Goal: Feedback & Contribution: Contribute content

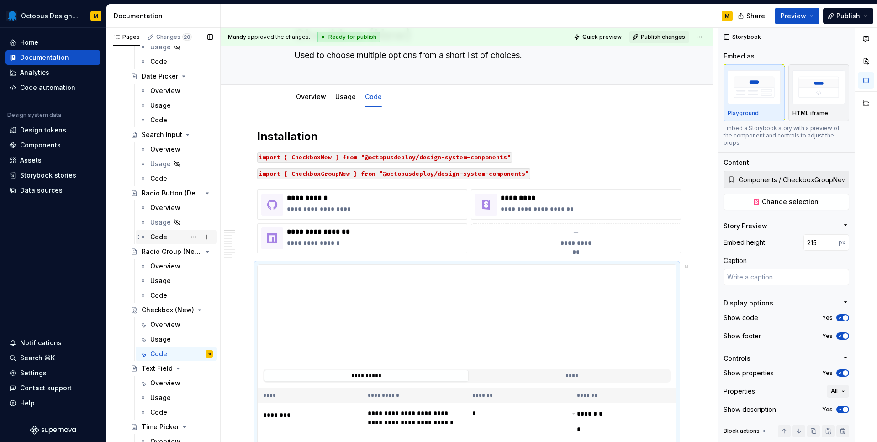
scroll to position [658, 0]
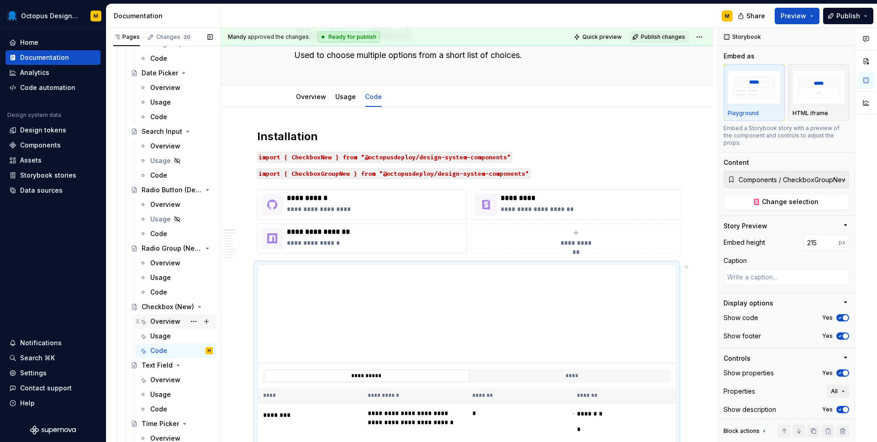
click at [172, 319] on div "Overview" at bounding box center [165, 321] width 30 height 9
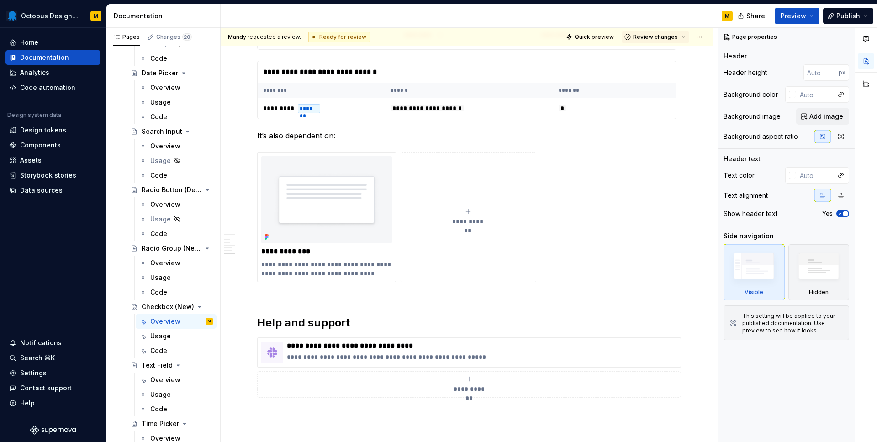
scroll to position [2459, 0]
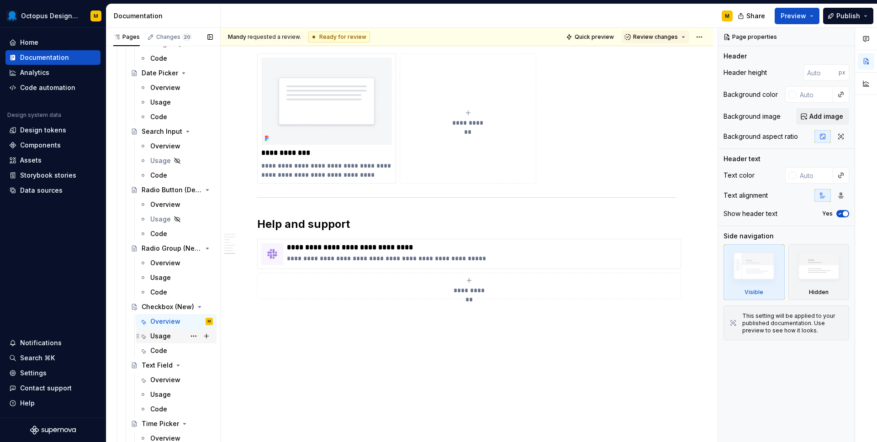
click at [184, 340] on div "Usage" at bounding box center [181, 336] width 63 height 13
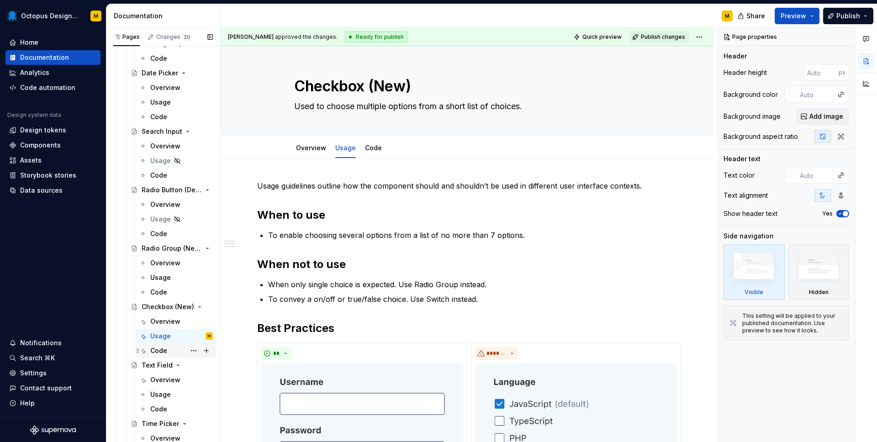
click at [164, 349] on div "Code" at bounding box center [158, 350] width 17 height 9
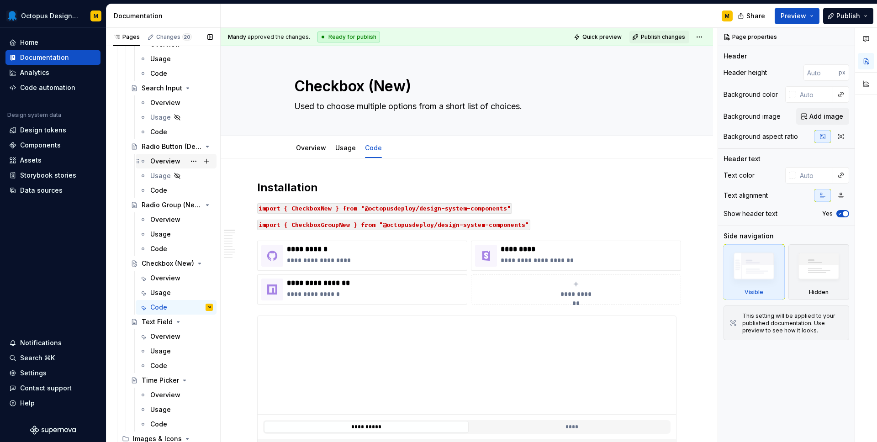
click at [169, 158] on div "Overview" at bounding box center [165, 161] width 30 height 9
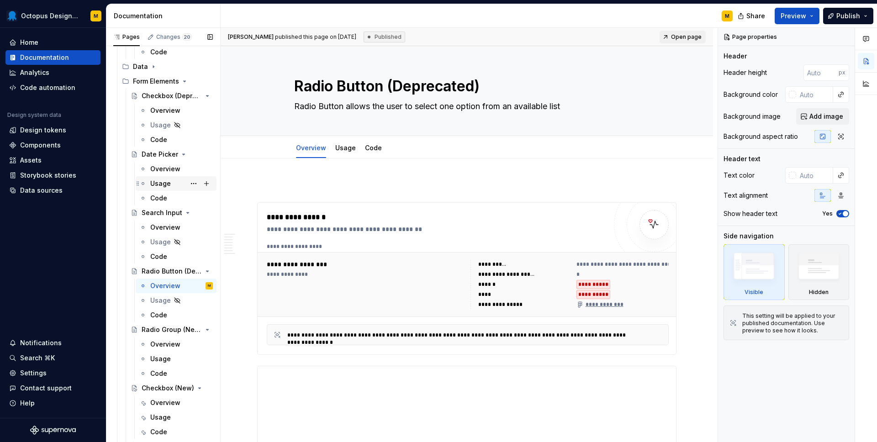
scroll to position [570, 0]
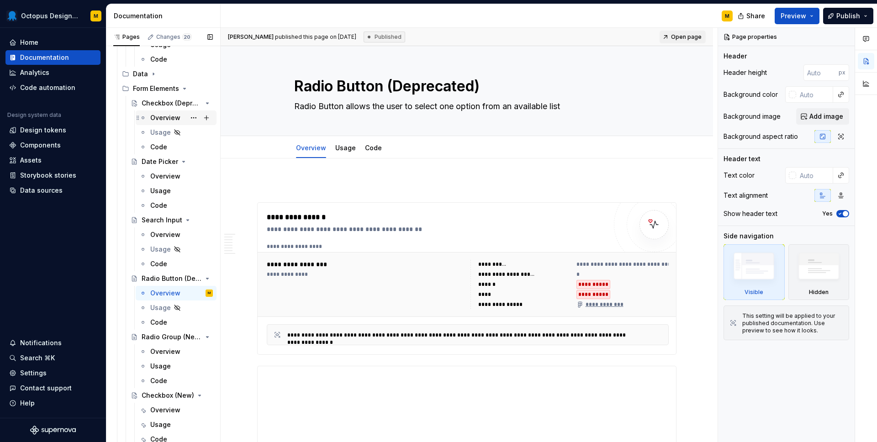
click at [163, 120] on div "Overview" at bounding box center [165, 117] width 30 height 9
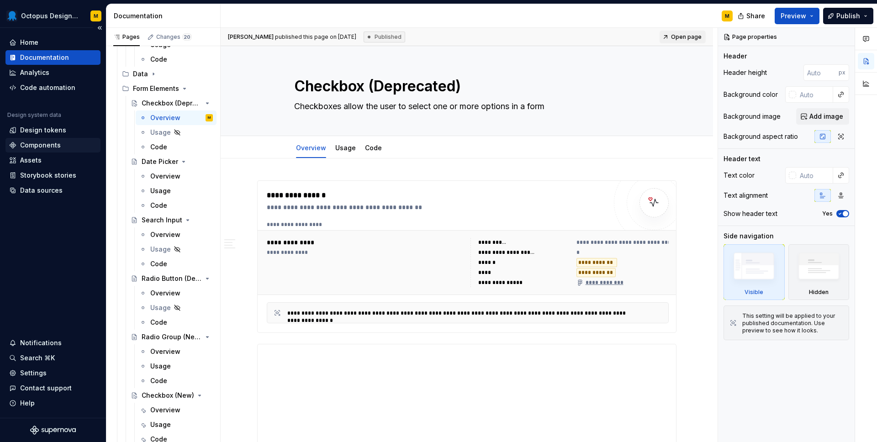
click at [38, 145] on div "Components" at bounding box center [40, 145] width 41 height 9
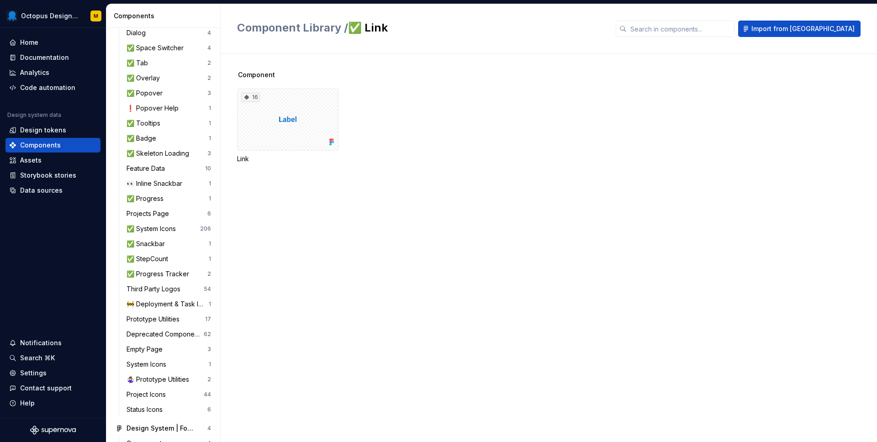
scroll to position [188, 0]
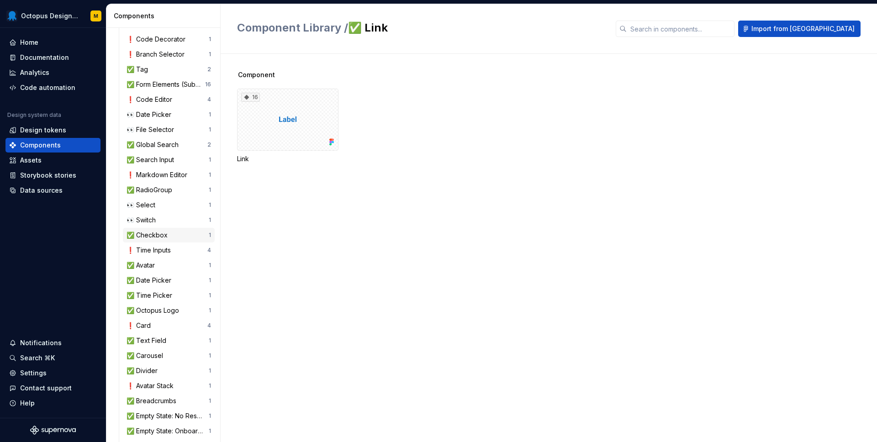
click at [148, 233] on div "✅ Checkbox" at bounding box center [149, 235] width 45 height 9
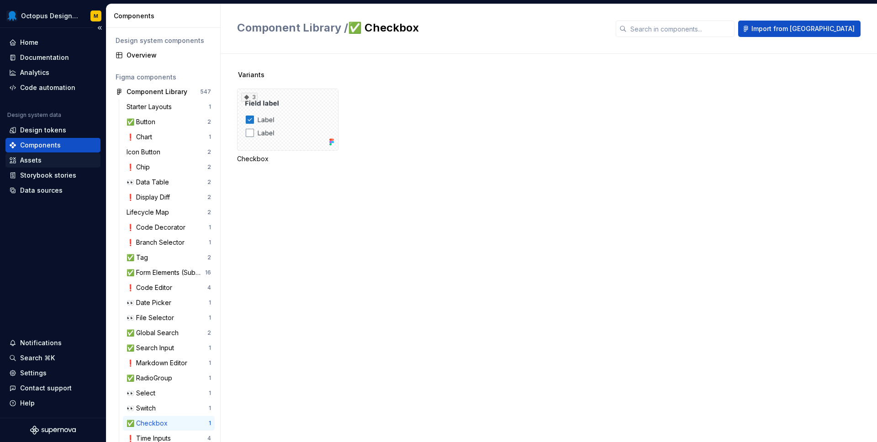
click at [32, 163] on div "Assets" at bounding box center [30, 160] width 21 height 9
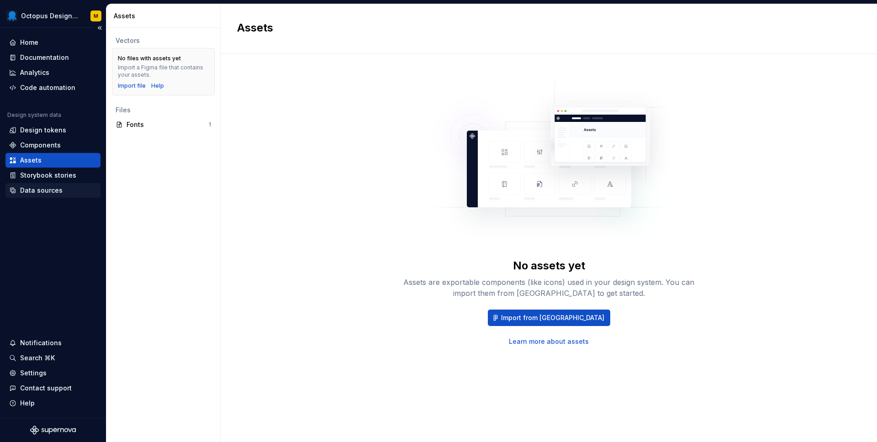
click at [32, 186] on div "Data sources" at bounding box center [41, 190] width 42 height 9
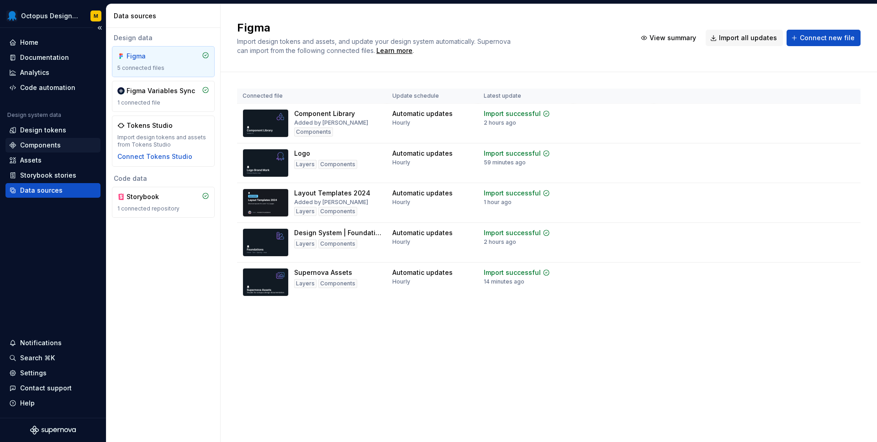
click at [42, 147] on div "Components" at bounding box center [40, 145] width 41 height 9
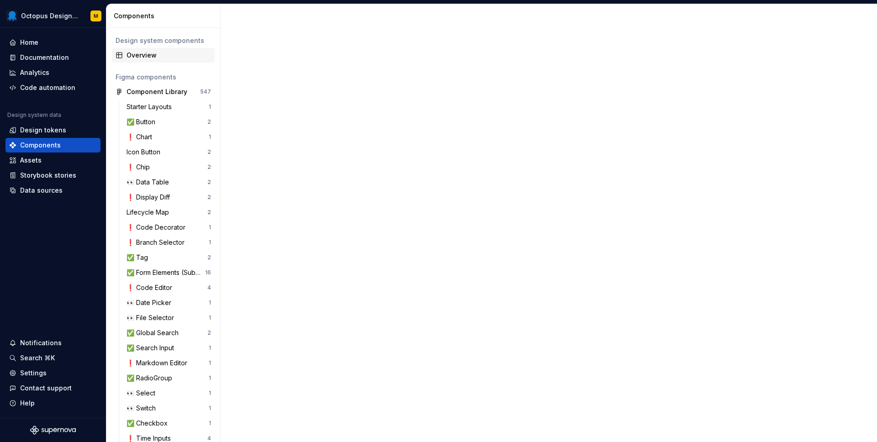
click at [143, 55] on div "Overview" at bounding box center [169, 55] width 85 height 9
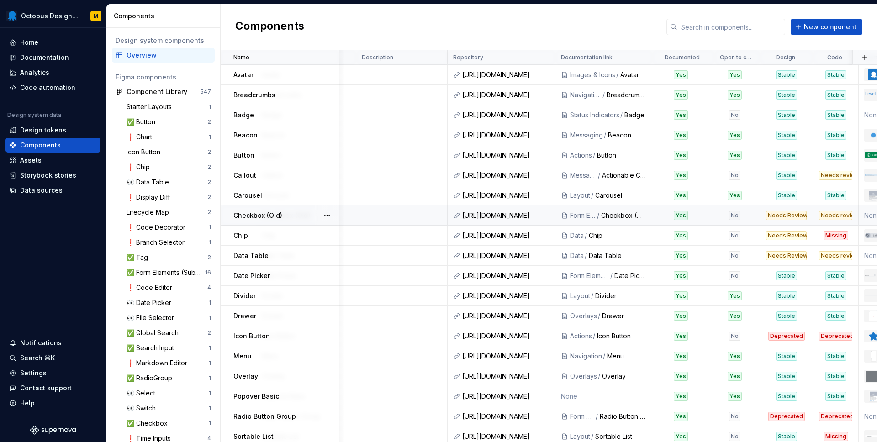
scroll to position [0, 92]
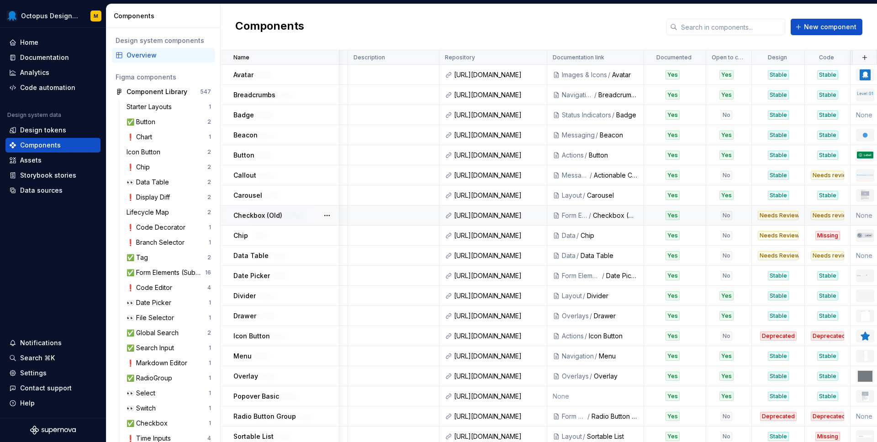
click at [792, 216] on div "Needs Review" at bounding box center [778, 215] width 41 height 9
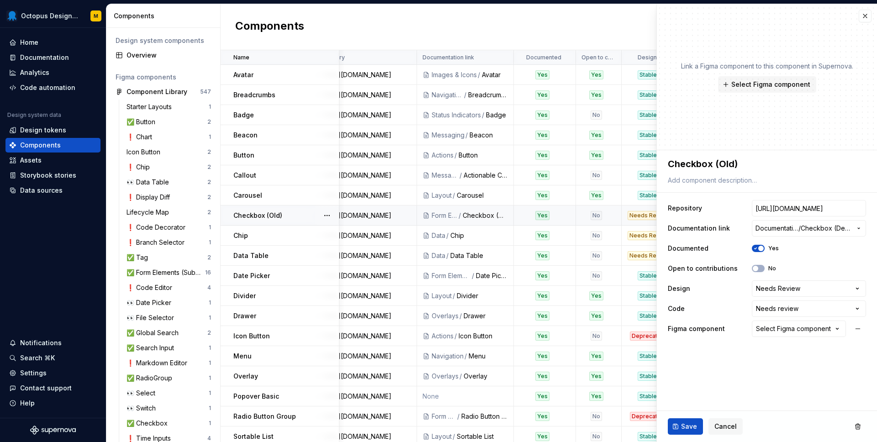
scroll to position [0, 226]
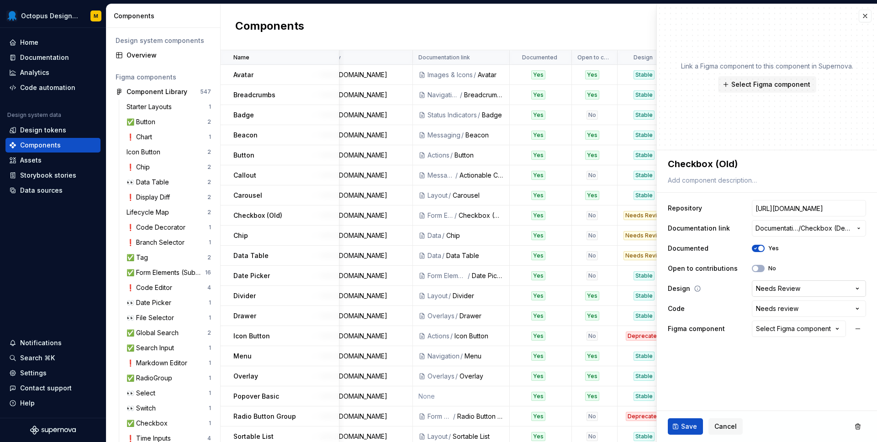
type textarea "*"
click at [776, 291] on html "Octopus Design System M Home Documentation Analytics Code automation Design sys…" at bounding box center [438, 221] width 877 height 442
select select "**********"
type textarea "*"
click at [777, 312] on html "Octopus Design System M Home Documentation Analytics Code automation Design sys…" at bounding box center [438, 221] width 877 height 442
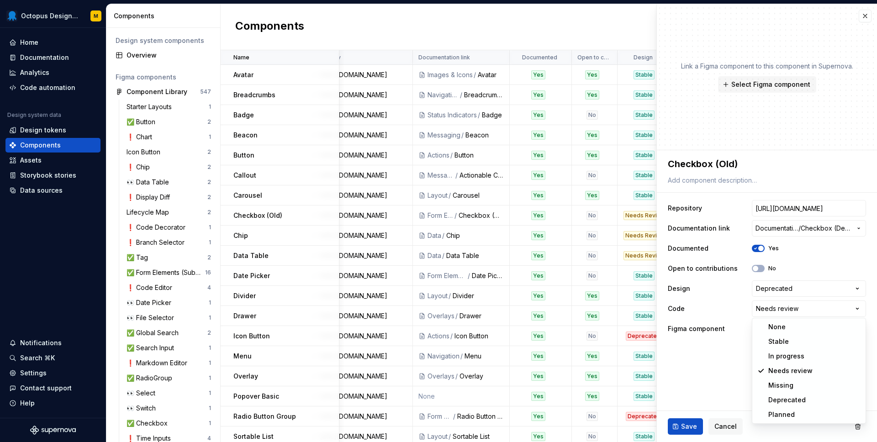
select select "**********"
click at [689, 428] on ul "Importing data — we'll tell you when it's done! Import completed. View summary" at bounding box center [764, 435] width 225 height 15
click at [682, 425] on span "Save" at bounding box center [689, 426] width 16 height 9
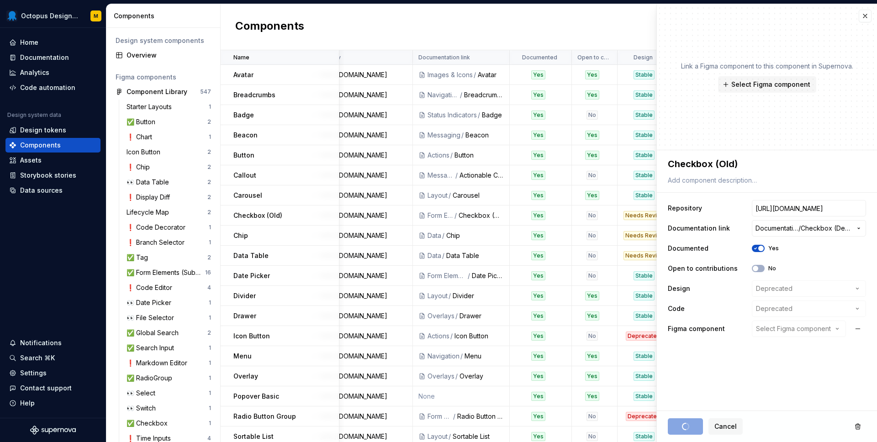
type textarea "*"
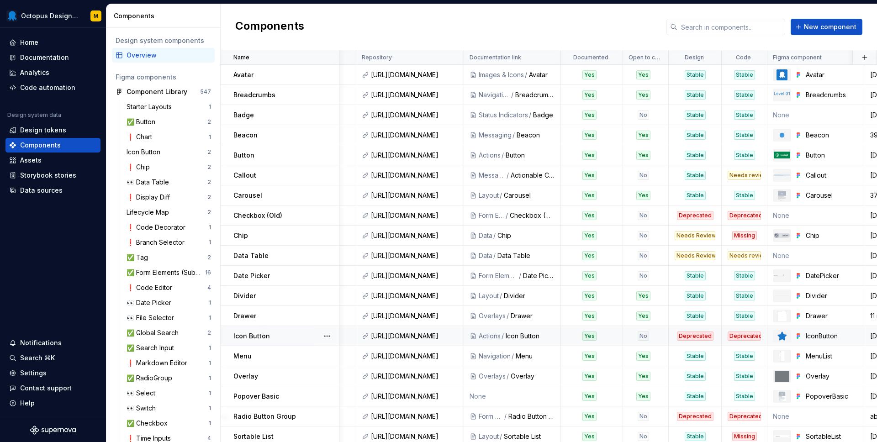
scroll to position [0, 231]
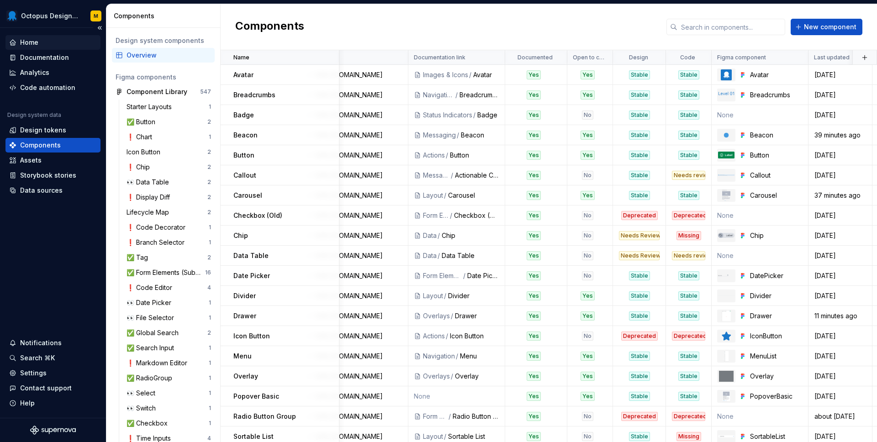
click at [49, 40] on div "Home" at bounding box center [53, 42] width 88 height 9
